Goal: Information Seeking & Learning: Check status

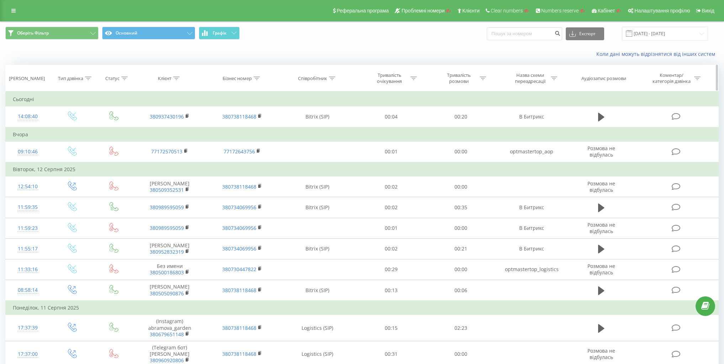
click at [78, 77] on div "Тип дзвінка" at bounding box center [70, 78] width 25 height 6
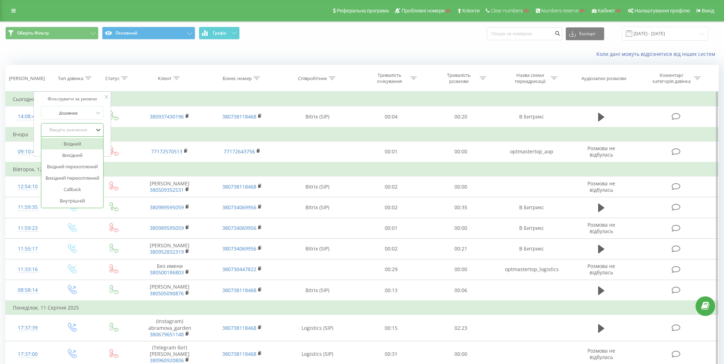
click at [81, 128] on div "Введіть значення" at bounding box center [68, 130] width 50 height 6
click at [77, 142] on div "Вхідний" at bounding box center [73, 143] width 62 height 11
click at [93, 144] on span "OK" at bounding box center [87, 144] width 20 height 11
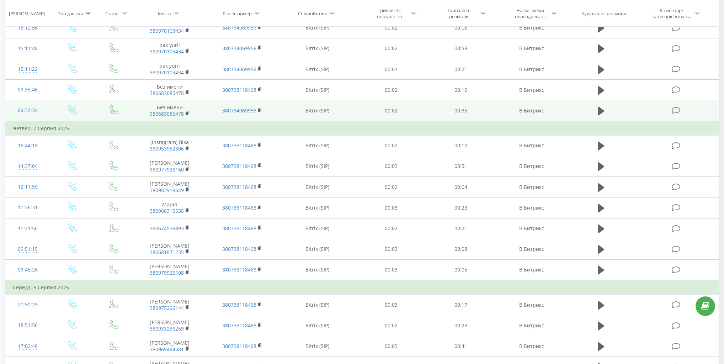
scroll to position [369, 0]
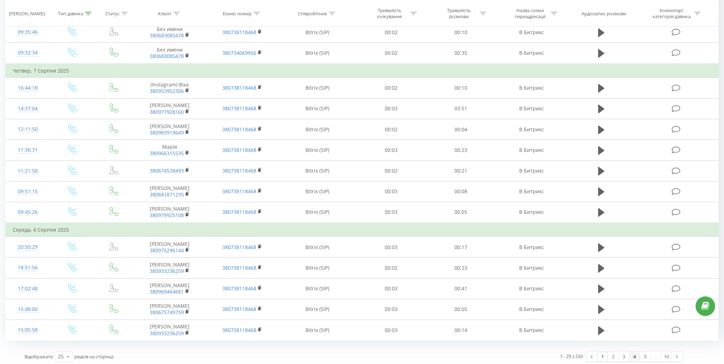
click at [634, 354] on link "4" at bounding box center [634, 356] width 11 height 10
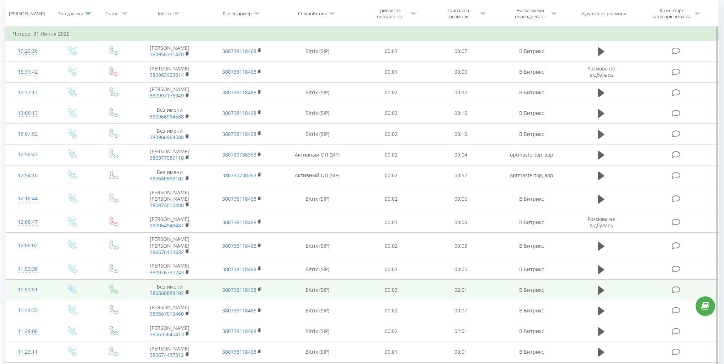
scroll to position [47, 0]
